Goal: Information Seeking & Learning: Find specific page/section

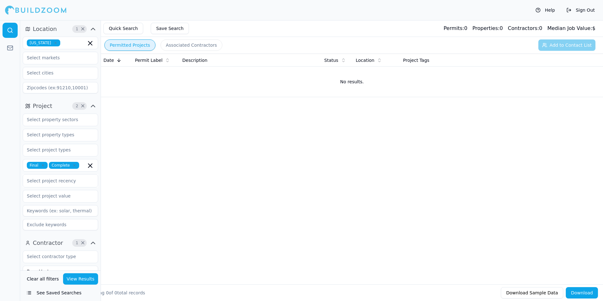
click at [54, 43] on icon "button" at bounding box center [56, 43] width 4 height 4
type input "flo"
click at [50, 50] on div "flo [US_STATE] [US_STATE]" at bounding box center [60, 65] width 75 height 57
click at [50, 46] on input "flo" at bounding box center [56, 42] width 67 height 11
click at [48, 55] on div "[US_STATE]" at bounding box center [60, 57] width 72 height 10
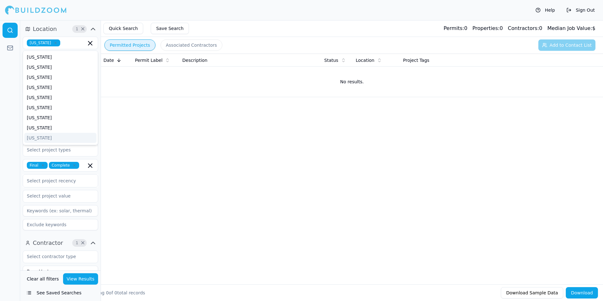
click at [152, 130] on div "Date Permit Label Description Status Location Project Tags No results." at bounding box center [352, 159] width 502 height 210
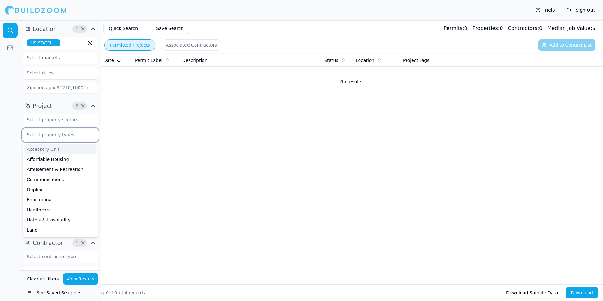
click at [71, 133] on input "text" at bounding box center [56, 134] width 67 height 11
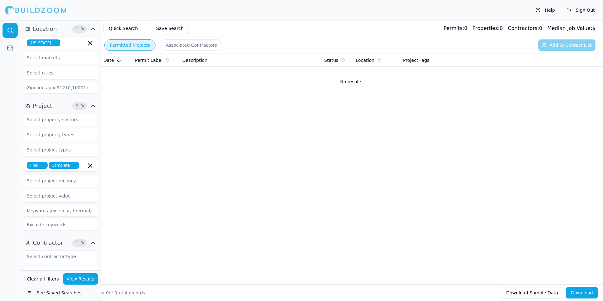
click at [137, 122] on div "Date Permit Label Description Status Location Project Tags No results." at bounding box center [352, 159] width 502 height 210
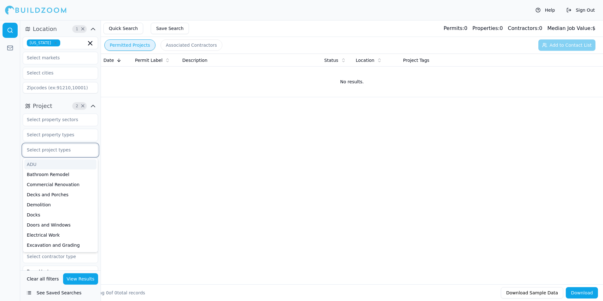
click at [57, 148] on input "text" at bounding box center [56, 149] width 67 height 11
type input "new"
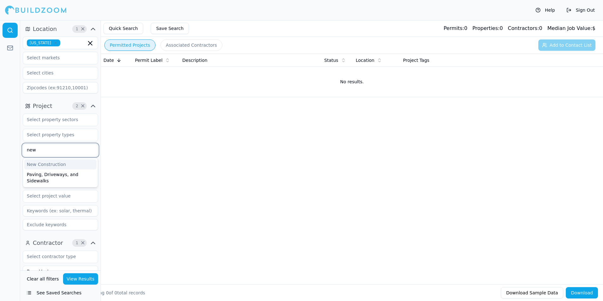
click at [55, 163] on div "New Construction" at bounding box center [60, 164] width 72 height 10
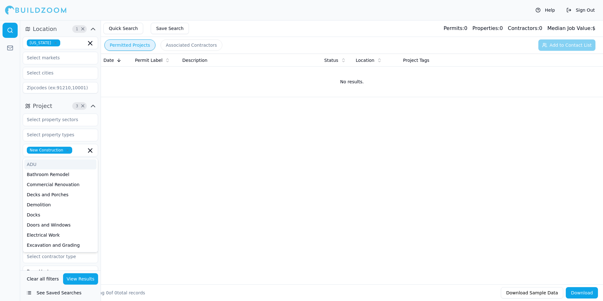
click at [151, 141] on div "Date Permit Label Description Status Location Project Tags No results." at bounding box center [352, 159] width 502 height 210
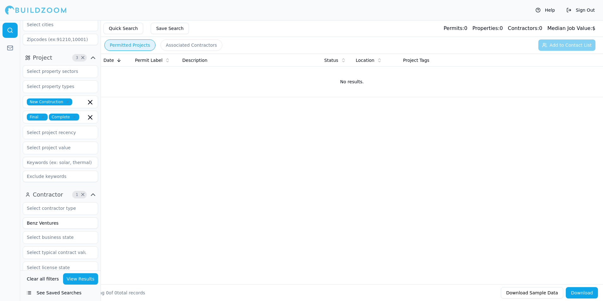
scroll to position [95, 0]
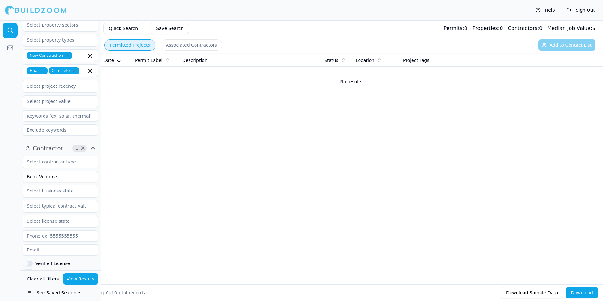
click at [49, 176] on input "Benz Ventures" at bounding box center [60, 176] width 75 height 11
type input "Boutique Builders Construction Group"
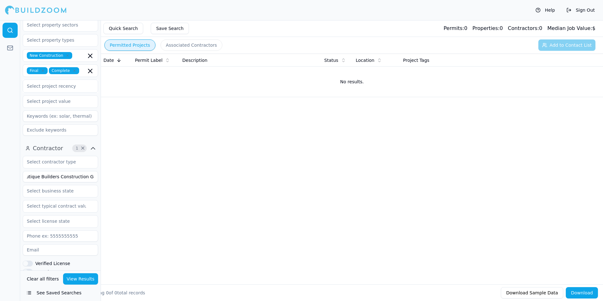
click at [83, 278] on button "View Results" at bounding box center [80, 278] width 35 height 11
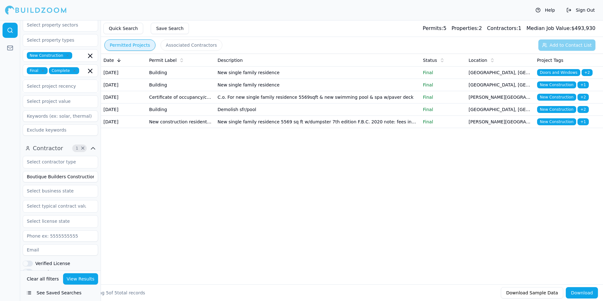
click at [302, 79] on td "New single family residence" at bounding box center [317, 73] width 205 height 12
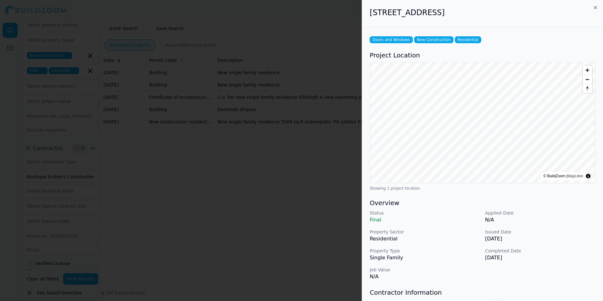
click at [288, 198] on div at bounding box center [301, 150] width 603 height 301
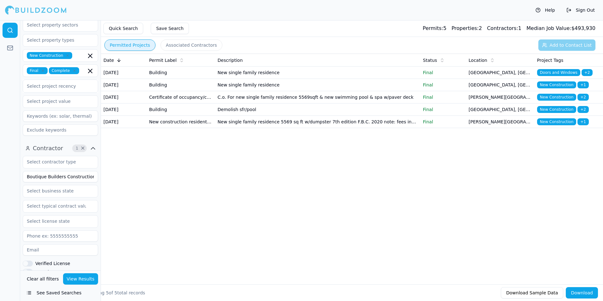
click at [340, 128] on td "New single family residence 5569 sq ft w/dumpster 7th edition F.B.C. 2020 note:…" at bounding box center [317, 122] width 205 height 12
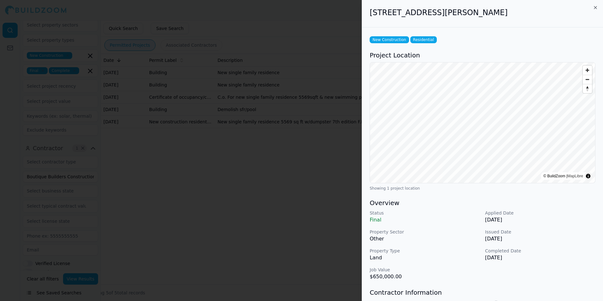
click at [222, 180] on div at bounding box center [301, 150] width 603 height 301
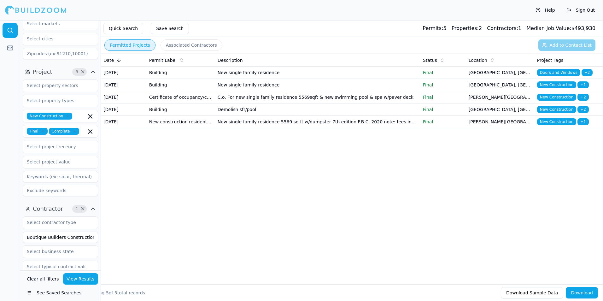
scroll to position [32, 0]
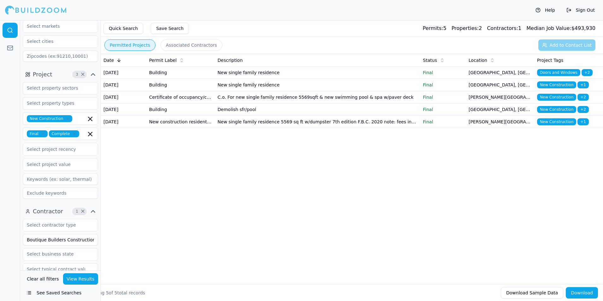
click at [344, 128] on td "New single family residence 5569 sq ft w/dumpster 7th edition F.B.C. 2020 note:…" at bounding box center [317, 122] width 205 height 12
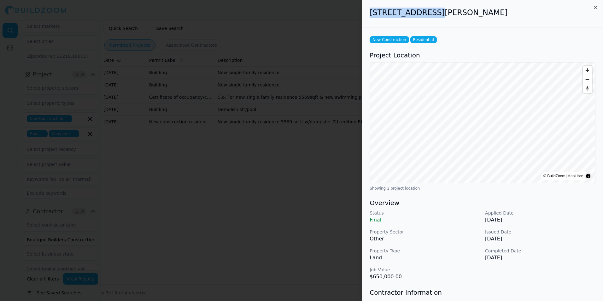
drag, startPoint x: 366, startPoint y: 14, endPoint x: 429, endPoint y: 11, distance: 63.4
click at [429, 11] on div "[STREET_ADDRESS][PERSON_NAME]" at bounding box center [482, 13] width 241 height 27
drag, startPoint x: 429, startPoint y: 11, endPoint x: 423, endPoint y: 12, distance: 6.7
copy h2 "[STREET_ADDRESS]"
drag, startPoint x: 434, startPoint y: 14, endPoint x: 479, endPoint y: 13, distance: 45.1
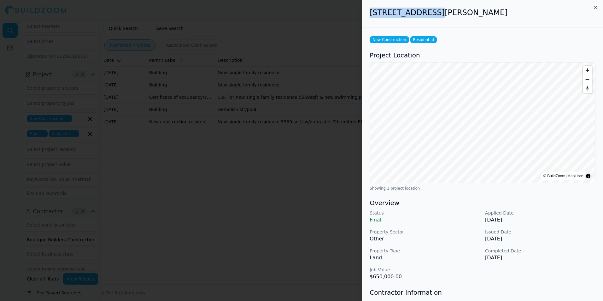
click at [479, 13] on h2 "[STREET_ADDRESS][PERSON_NAME]" at bounding box center [483, 13] width 226 height 10
copy h2 "[PERSON_NAME][GEOGRAPHIC_DATA], [GEOGRAPHIC_DATA]"
drag, startPoint x: 324, startPoint y: 228, endPoint x: 290, endPoint y: 189, distance: 52.1
click at [324, 228] on div at bounding box center [301, 150] width 603 height 301
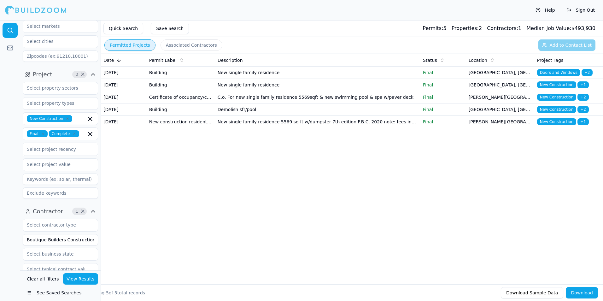
click at [251, 116] on td "Demolish sfr/pool" at bounding box center [317, 109] width 205 height 12
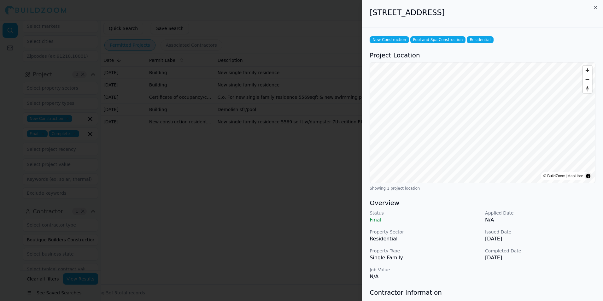
click at [270, 218] on div at bounding box center [301, 150] width 603 height 301
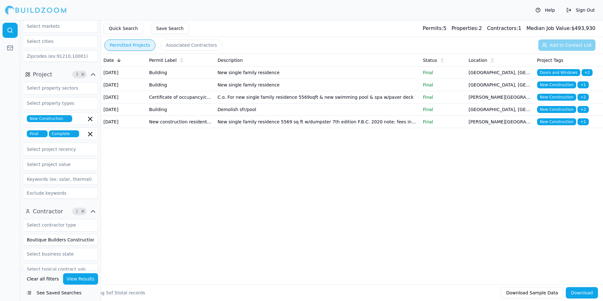
click at [251, 103] on td "C.o. For new single family residence 5569sqft & new swimming pool & spa w/paver…" at bounding box center [317, 97] width 205 height 12
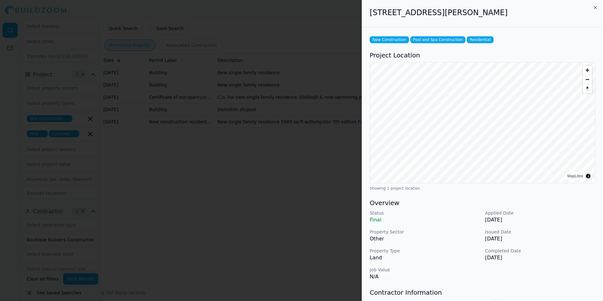
click at [262, 204] on div at bounding box center [301, 150] width 603 height 301
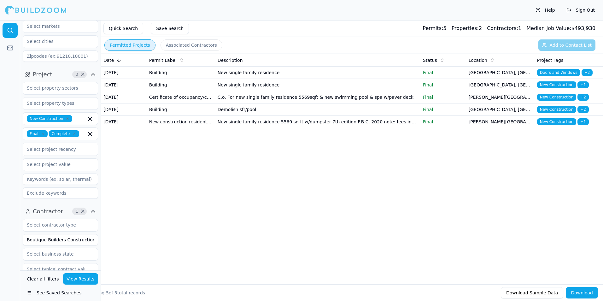
click at [275, 91] on td "New single family residence" at bounding box center [317, 85] width 205 height 12
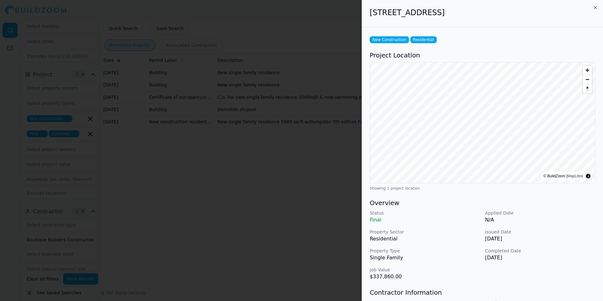
drag, startPoint x: 499, startPoint y: 258, endPoint x: 486, endPoint y: 260, distance: 13.0
click at [486, 260] on p "[DATE]" at bounding box center [540, 258] width 110 height 8
drag, startPoint x: 486, startPoint y: 260, endPoint x: 528, endPoint y: 259, distance: 42.3
click at [528, 259] on p "[DATE]" at bounding box center [540, 258] width 110 height 8
drag, startPoint x: 523, startPoint y: 259, endPoint x: 485, endPoint y: 258, distance: 37.5
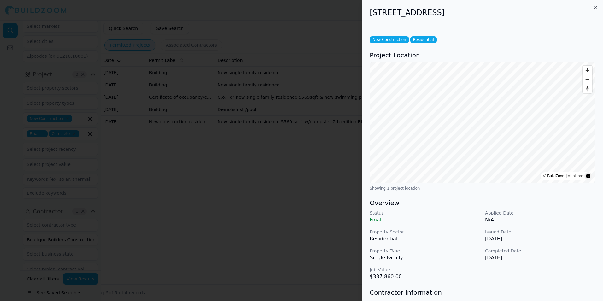
click at [485, 258] on p "[DATE]" at bounding box center [540, 258] width 110 height 8
drag, startPoint x: 368, startPoint y: 9, endPoint x: 433, endPoint y: 11, distance: 65.6
click at [433, 11] on div "[STREET_ADDRESS]" at bounding box center [482, 13] width 241 height 27
copy h2 "[STREET_ADDRESS]"
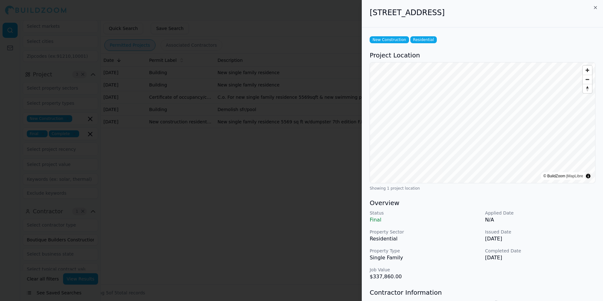
drag, startPoint x: 440, startPoint y: 12, endPoint x: 470, endPoint y: 10, distance: 30.0
click at [470, 10] on h2 "[STREET_ADDRESS]" at bounding box center [483, 13] width 226 height 10
drag, startPoint x: 470, startPoint y: 10, endPoint x: 466, endPoint y: 14, distance: 5.4
copy h2 "[GEOGRAPHIC_DATA], [GEOGRAPHIC_DATA]"
click at [266, 215] on div at bounding box center [301, 150] width 603 height 301
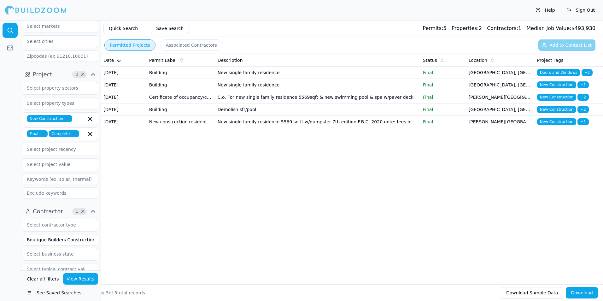
click at [272, 76] on td "New single family residence" at bounding box center [317, 73] width 205 height 12
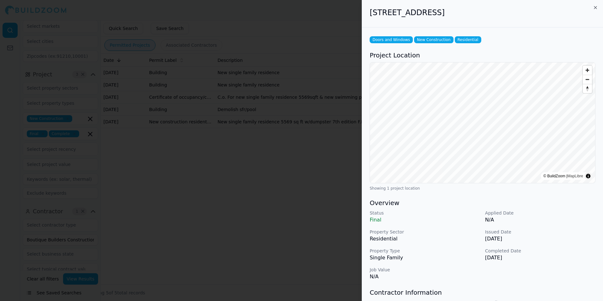
click at [255, 186] on div at bounding box center [301, 150] width 603 height 301
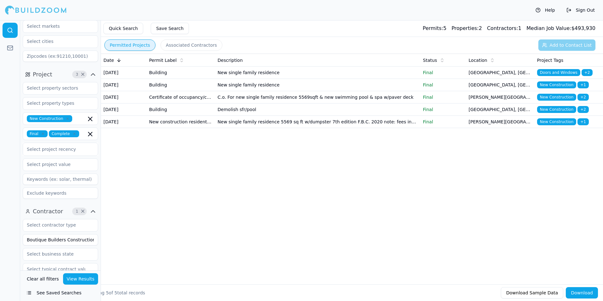
click at [191, 74] on td "Building" at bounding box center [181, 73] width 68 height 12
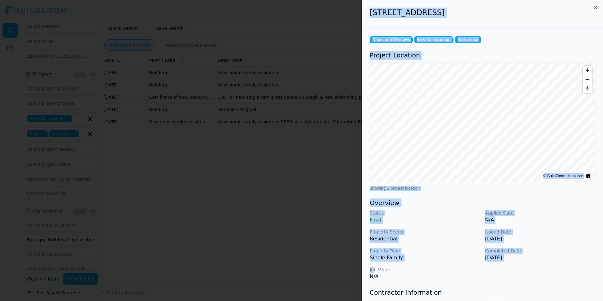
drag, startPoint x: 374, startPoint y: 272, endPoint x: 351, endPoint y: 277, distance: 23.4
click at [351, 277] on body "Help Sign Out Location 1 × [US_STATE] Project 3 × New Construction Final Comple…" at bounding box center [301, 160] width 603 height 281
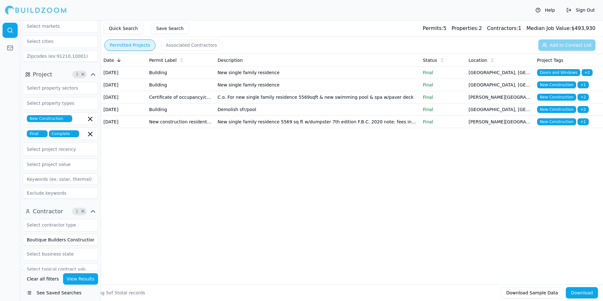
click at [267, 75] on td "New single family residence" at bounding box center [317, 73] width 205 height 12
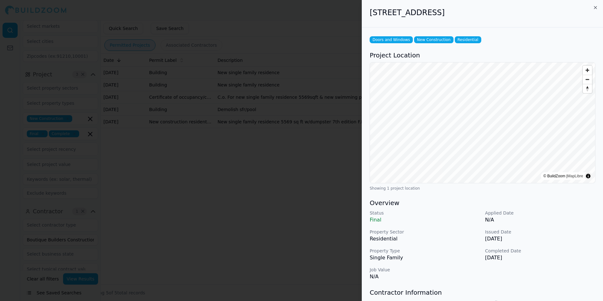
click at [336, 89] on div at bounding box center [301, 150] width 603 height 301
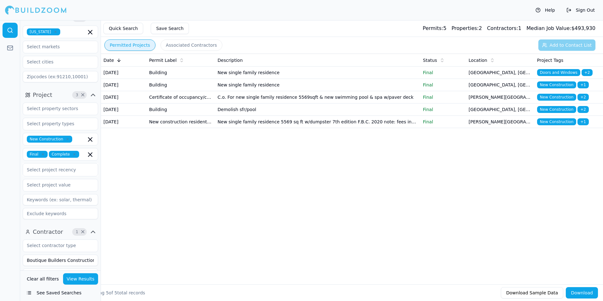
scroll to position [0, 0]
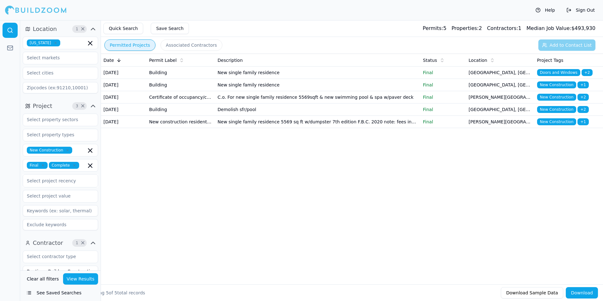
click at [55, 44] on icon "button" at bounding box center [56, 43] width 2 height 2
type input "texa"
click at [45, 56] on div "[US_STATE]" at bounding box center [60, 57] width 72 height 10
click at [180, 12] on div "Help Sign Out" at bounding box center [301, 10] width 603 height 20
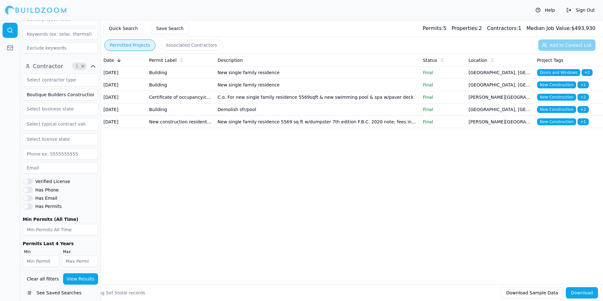
scroll to position [181, 0]
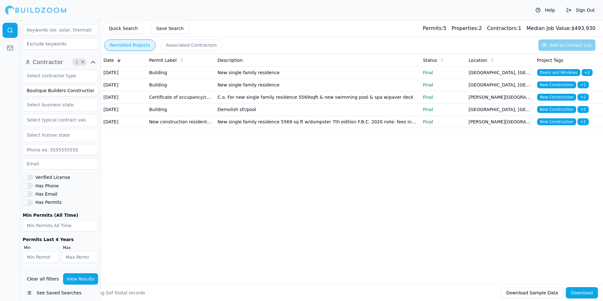
click at [82, 94] on input "Boutique Builders Construction Group" at bounding box center [60, 90] width 75 height 11
click at [73, 279] on button "View Results" at bounding box center [80, 278] width 35 height 11
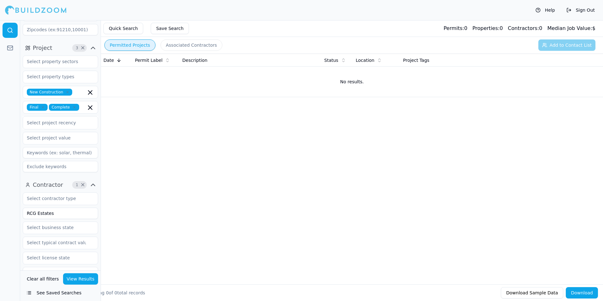
scroll to position [55, 0]
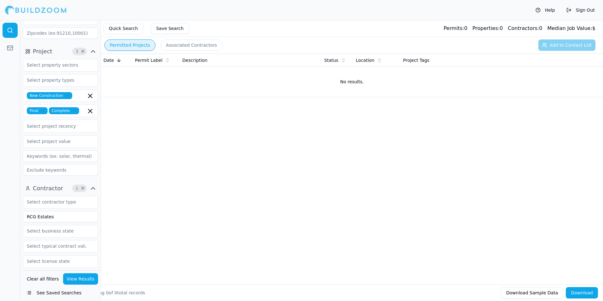
click at [67, 96] on icon "button" at bounding box center [68, 96] width 2 height 2
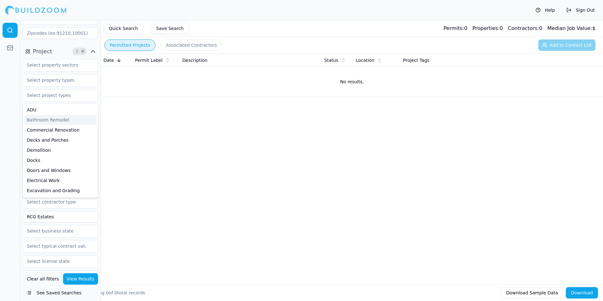
click at [86, 283] on button "View Results" at bounding box center [80, 278] width 35 height 11
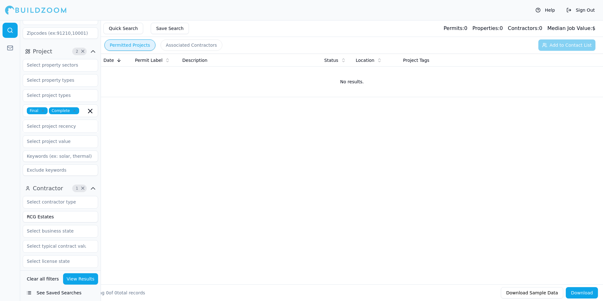
scroll to position [181, 0]
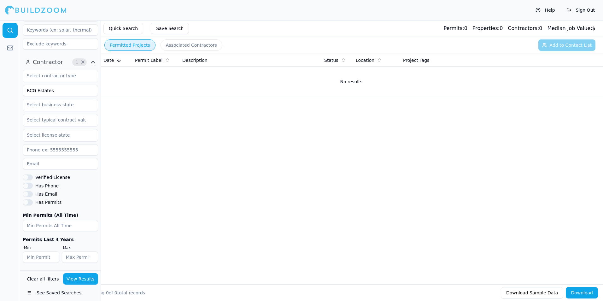
click at [14, 87] on div "Location 1 × [US_STATE] Project 2 × Final Complete Select project recency Contr…" at bounding box center [301, 160] width 603 height 281
type input "[PERSON_NAME]"
click at [86, 280] on button "View Results" at bounding box center [80, 278] width 35 height 11
